Goal: Task Accomplishment & Management: Manage account settings

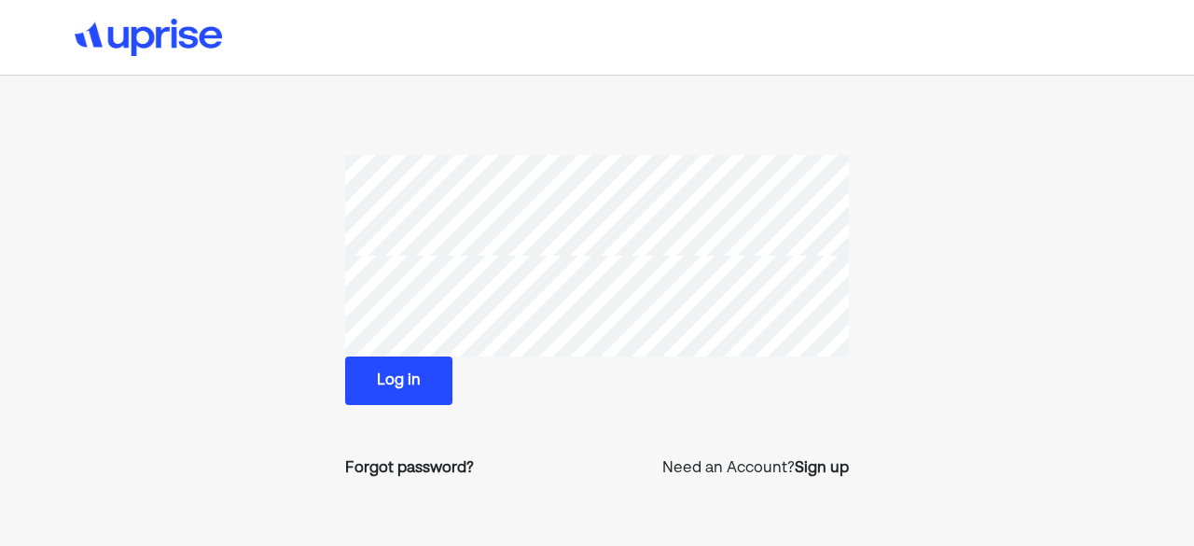
click at [396, 382] on button "Log in" at bounding box center [398, 380] width 107 height 49
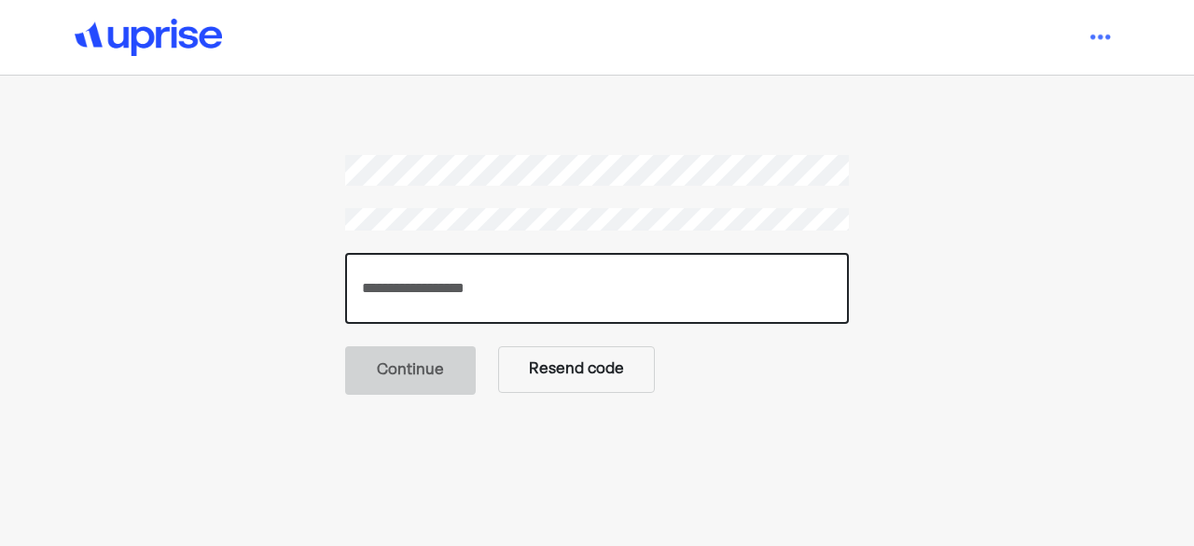
click at [436, 298] on input "number" at bounding box center [597, 288] width 504 height 71
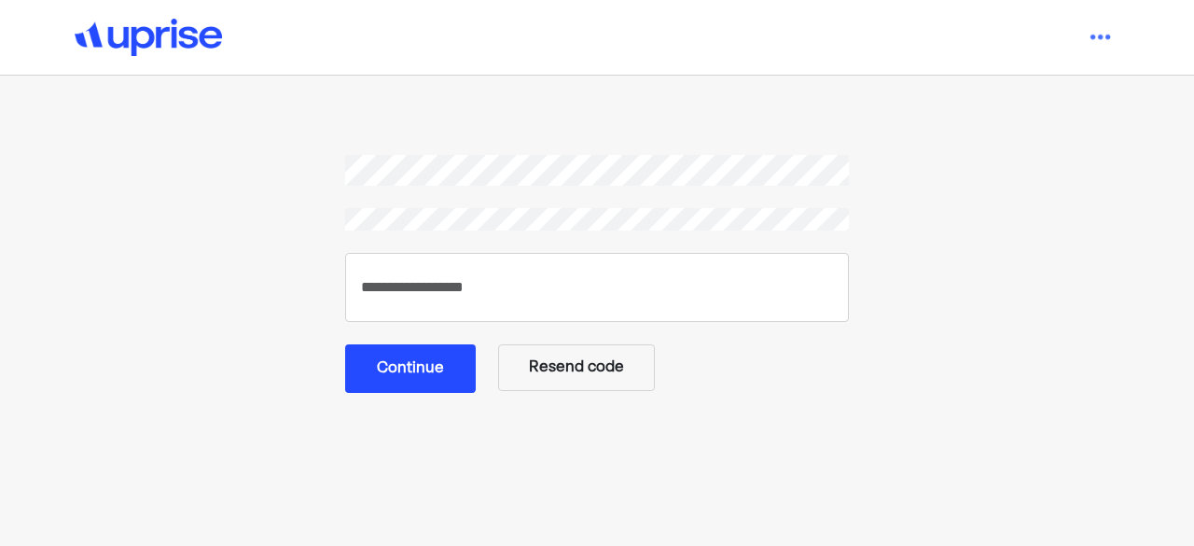
click at [407, 373] on button "Continue" at bounding box center [410, 368] width 131 height 49
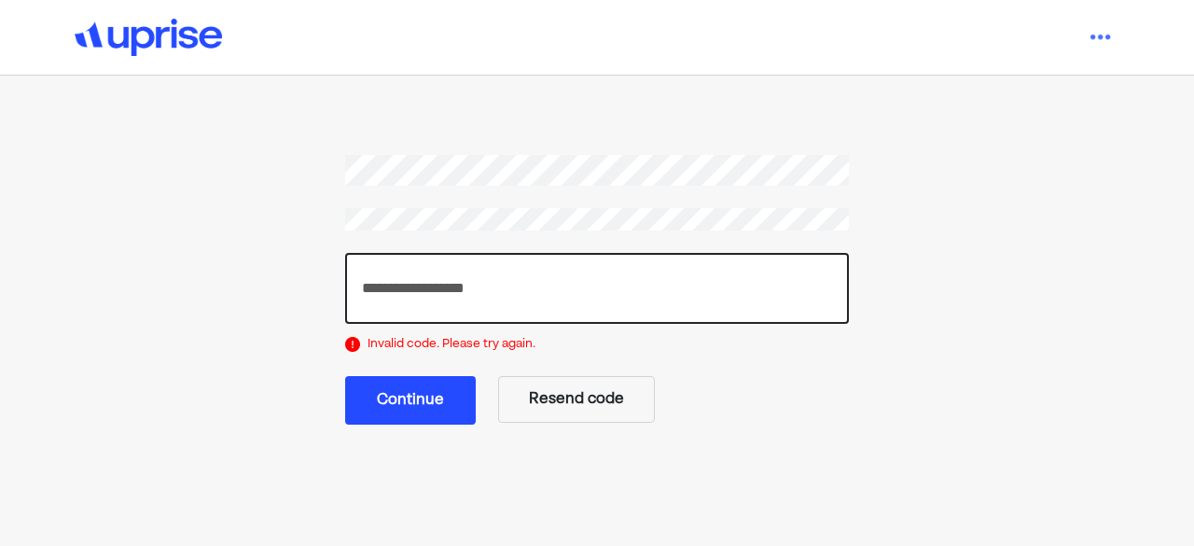
click at [479, 270] on input "******" at bounding box center [597, 288] width 504 height 71
type input "*"
type input "******"
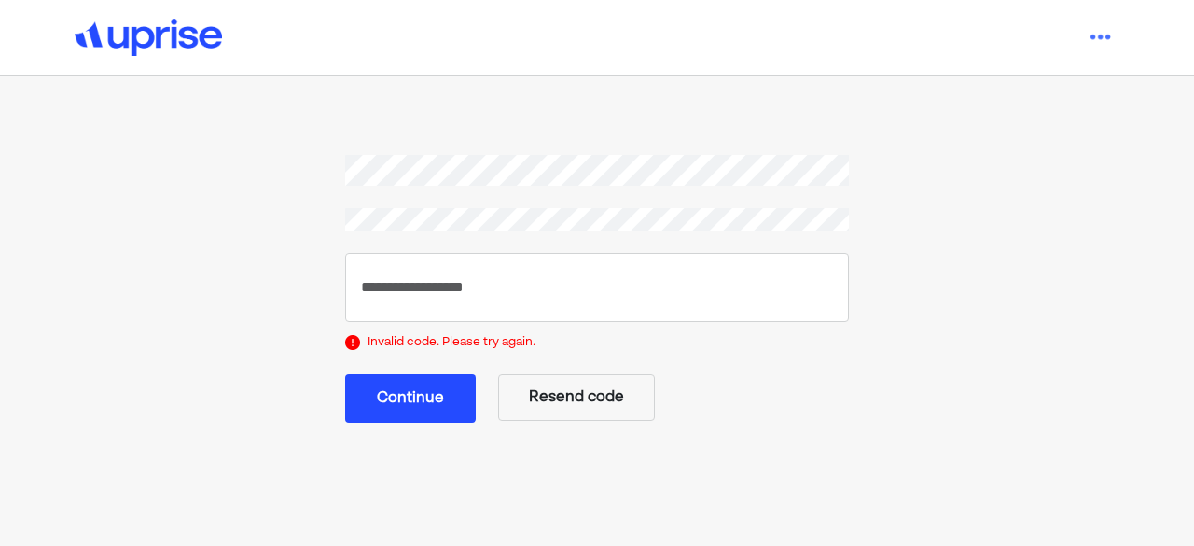
click at [426, 396] on button "Continue" at bounding box center [410, 398] width 131 height 49
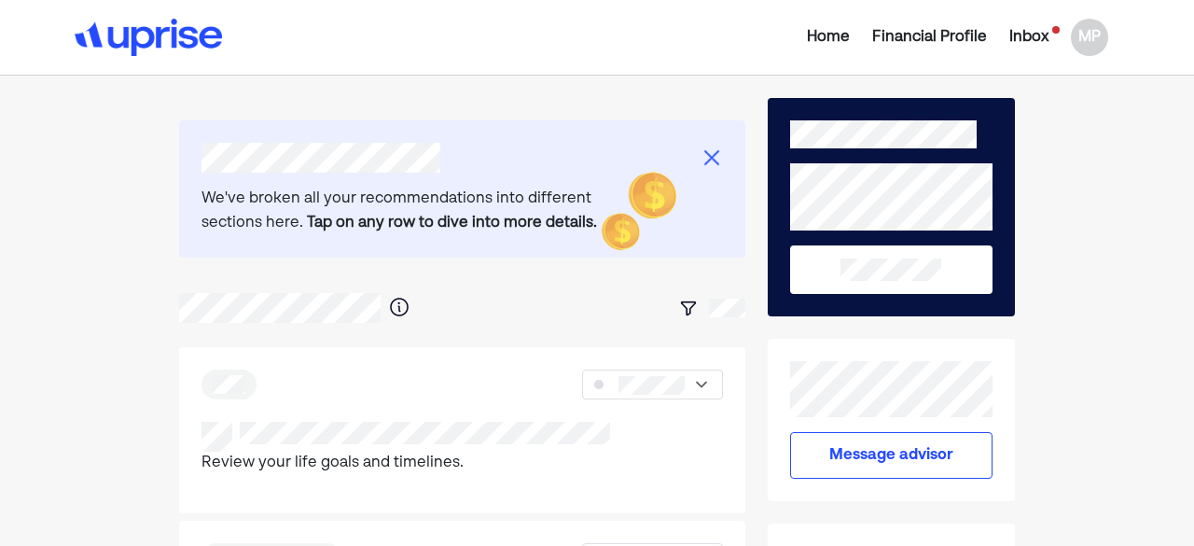
click at [1033, 31] on div "Inbox" at bounding box center [1028, 37] width 39 height 22
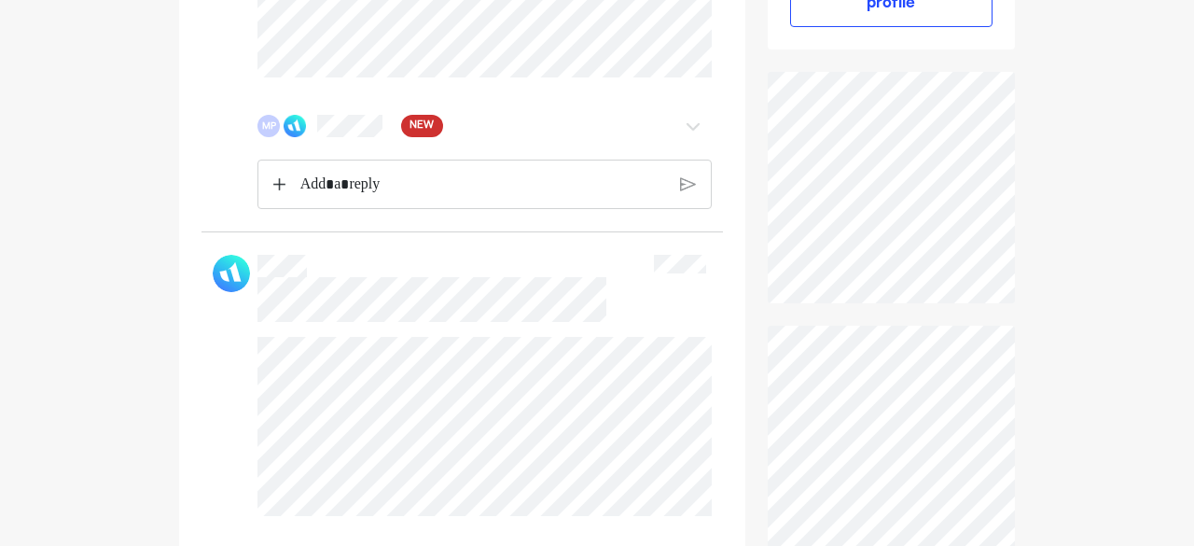
scroll to position [545, 0]
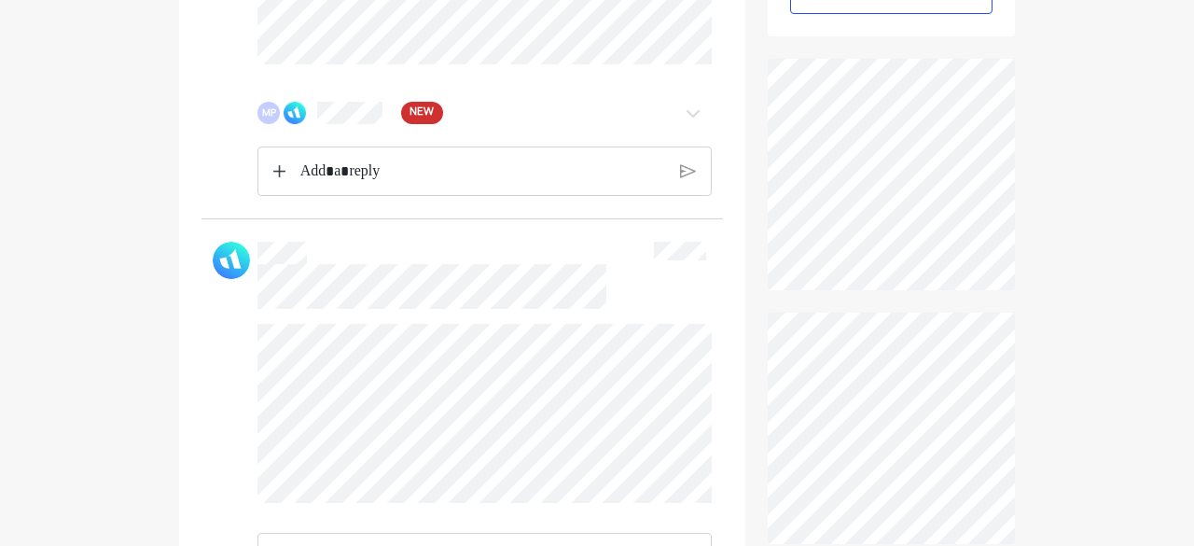
click at [426, 111] on span "NEW" at bounding box center [422, 113] width 24 height 19
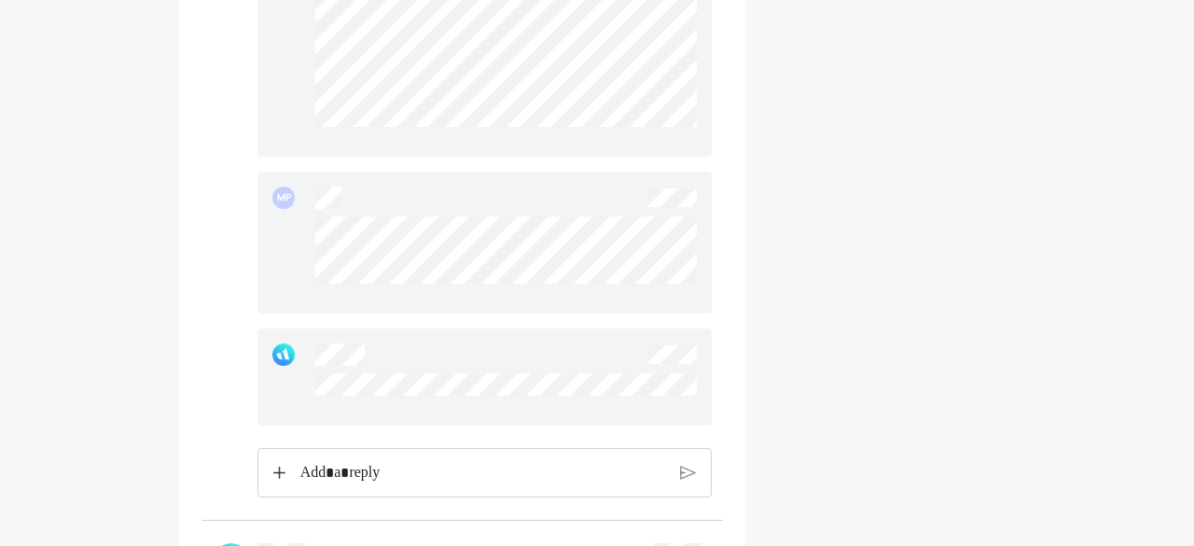
scroll to position [3380, 0]
